Goal: Task Accomplishment & Management: Complete application form

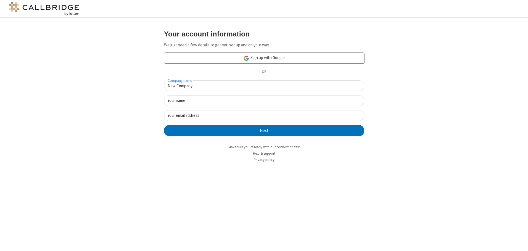
type input "New Company"
type input "New User"
type input "[EMAIL_ADDRESS][DOMAIN_NAME]"
click button "Next" at bounding box center [264, 130] width 200 height 11
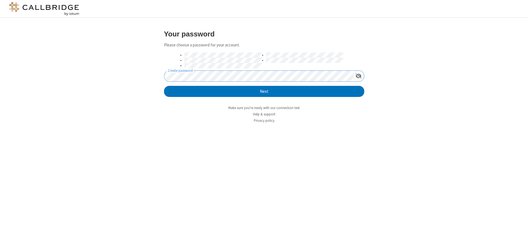
click at [164, 86] on button "Next" at bounding box center [264, 91] width 200 height 11
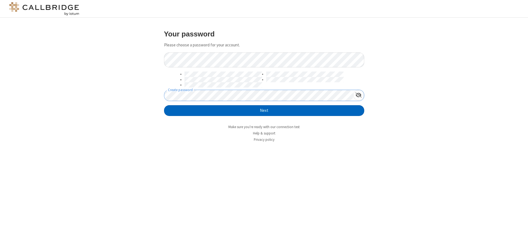
click at [264, 110] on button "Next" at bounding box center [264, 110] width 200 height 11
